Goal: Navigation & Orientation: Find specific page/section

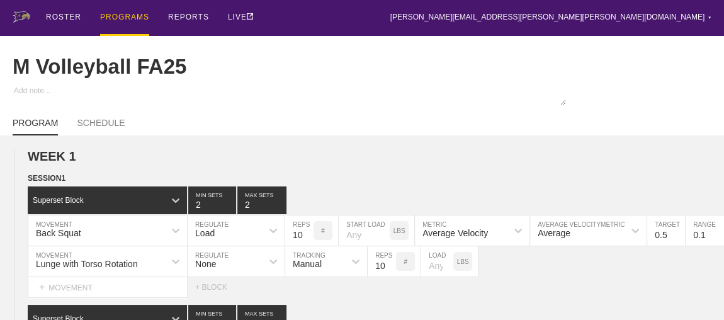
click at [120, 15] on div "PROGRAMS" at bounding box center [124, 18] width 49 height 36
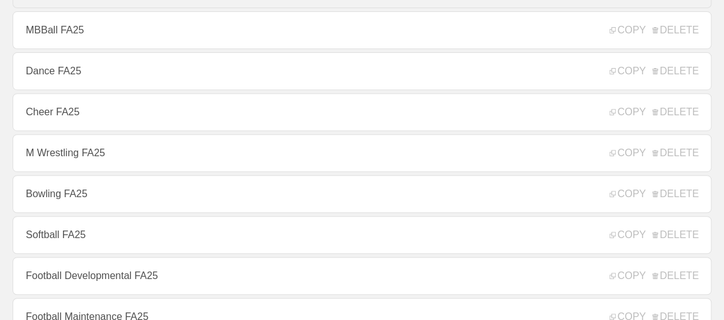
scroll to position [229, 0]
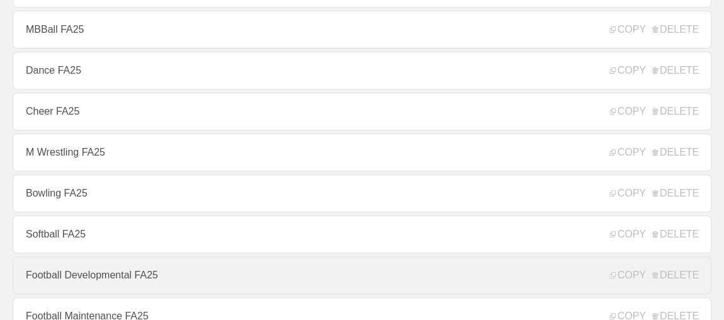
click at [111, 279] on link "Football Developmental FA25" at bounding box center [362, 275] width 699 height 38
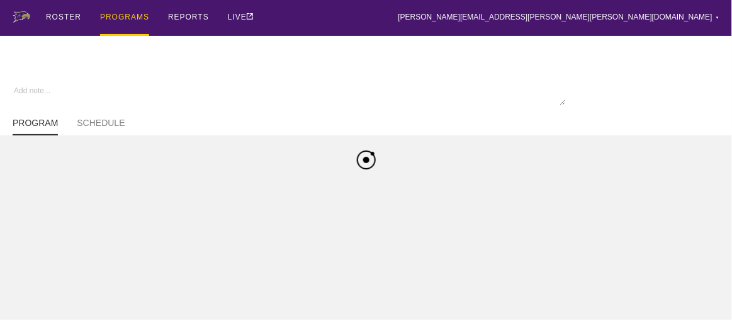
type textarea "x"
type input "Football Developmental FA25"
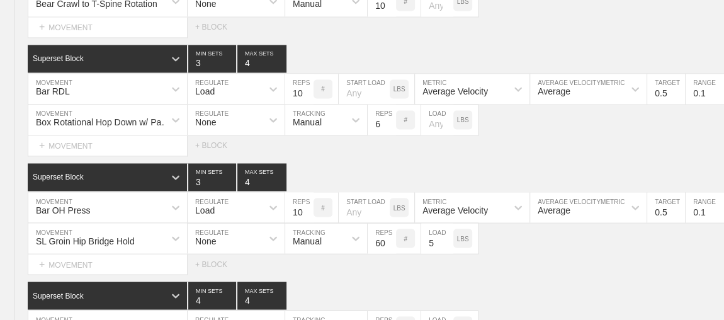
scroll to position [5979, 0]
